Goal: Find specific page/section: Find specific page/section

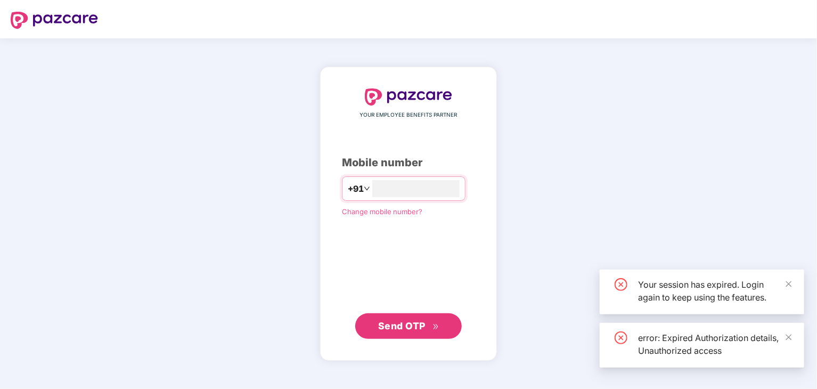
type input "*"
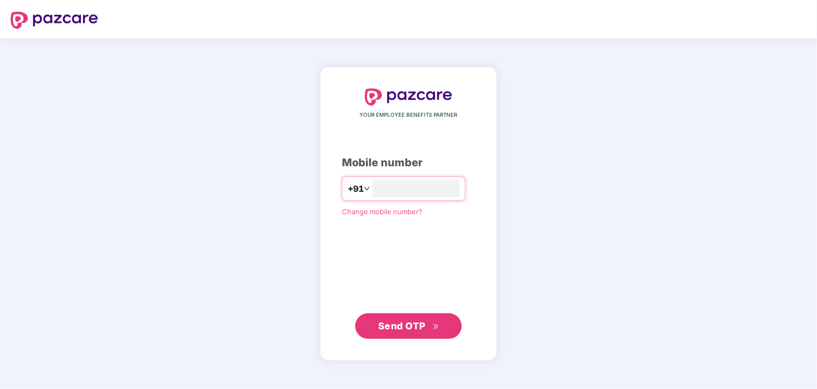
type input "*"
type input "**********"
click at [405, 326] on span "Send OTP" at bounding box center [401, 324] width 47 height 11
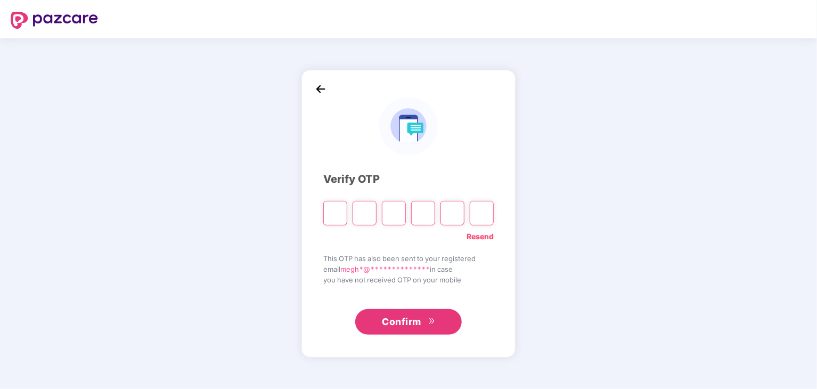
type input "*"
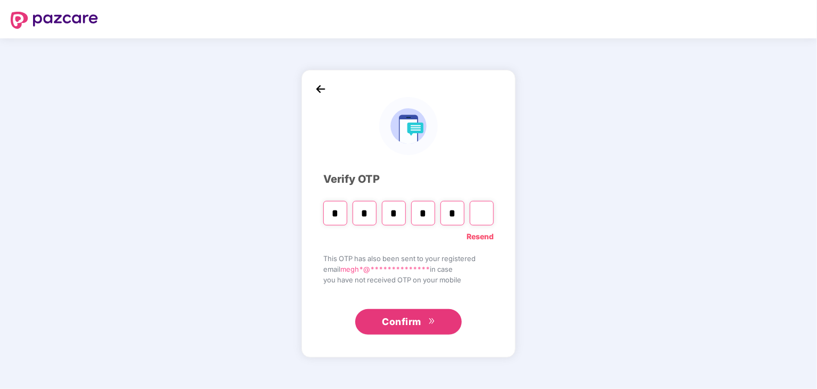
type input "*"
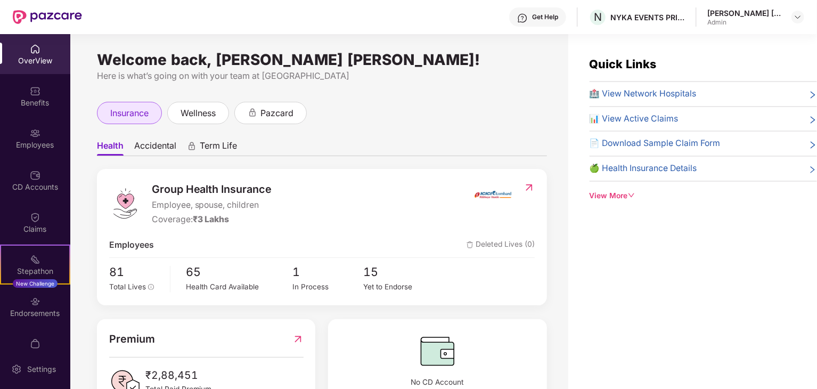
click at [117, 118] on span "insurance" at bounding box center [129, 112] width 38 height 13
click at [34, 139] on div "Employees" at bounding box center [35, 144] width 70 height 11
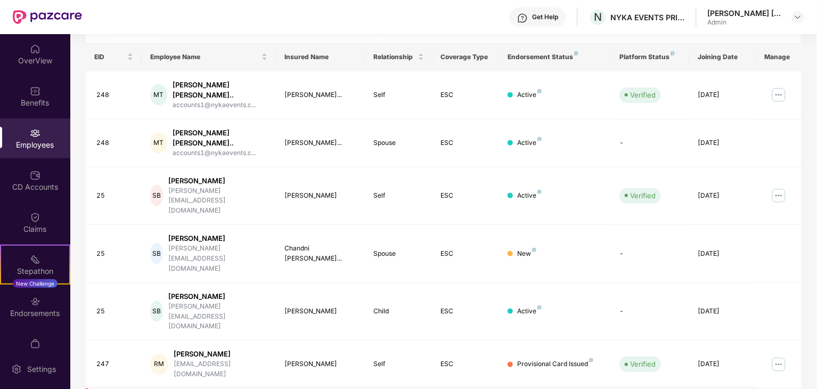
scroll to position [157, 0]
